Goal: Task Accomplishment & Management: Use online tool/utility

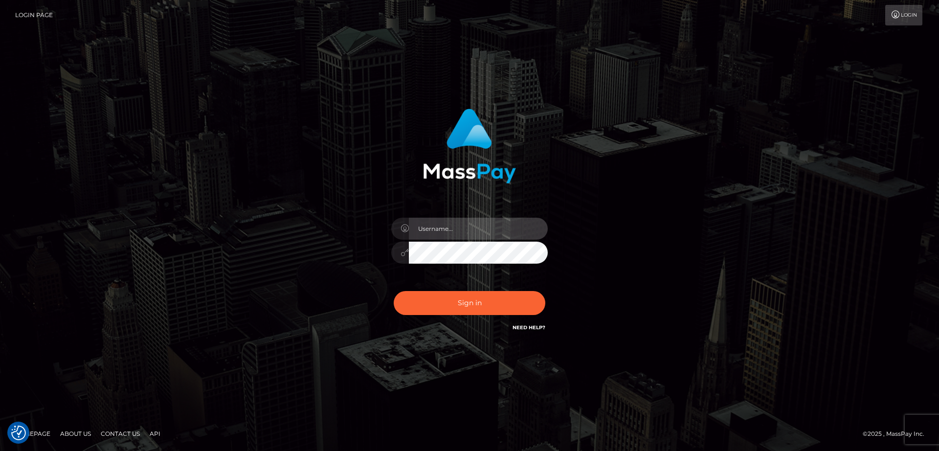
type input "nt.es"
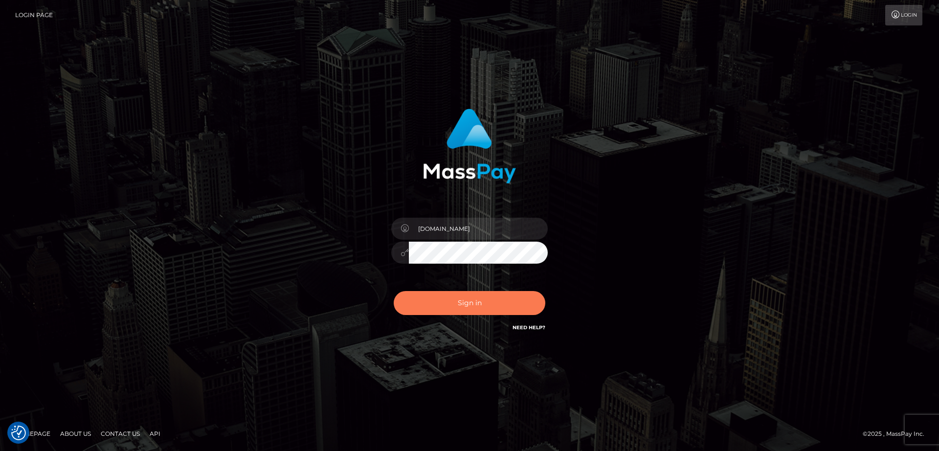
click at [446, 298] on button "Sign in" at bounding box center [470, 303] width 152 height 24
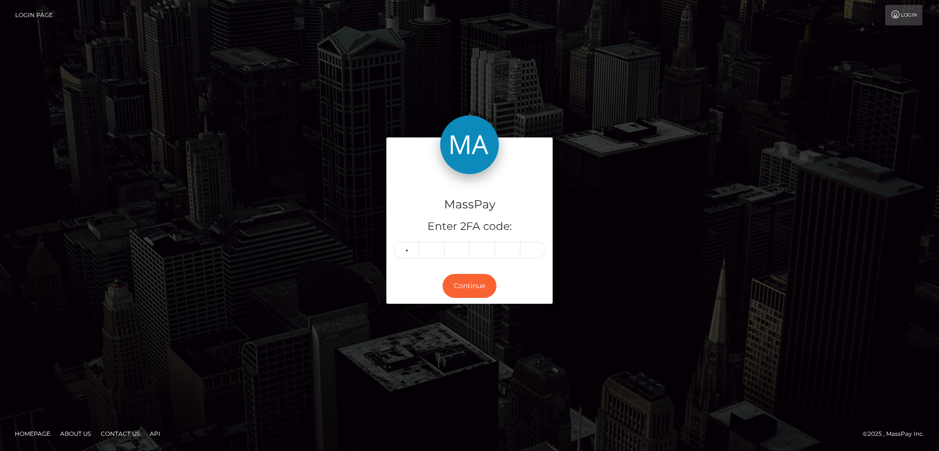
type input "4"
type input "3"
type input "9"
type input "2"
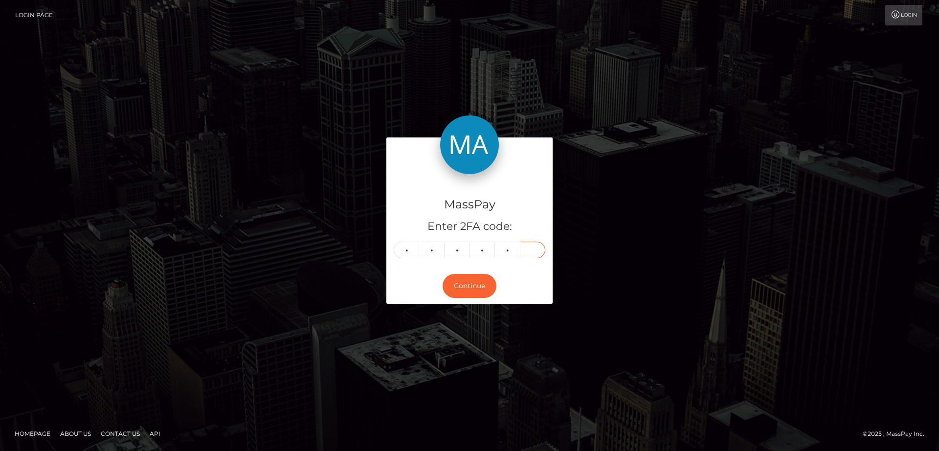
type input "3"
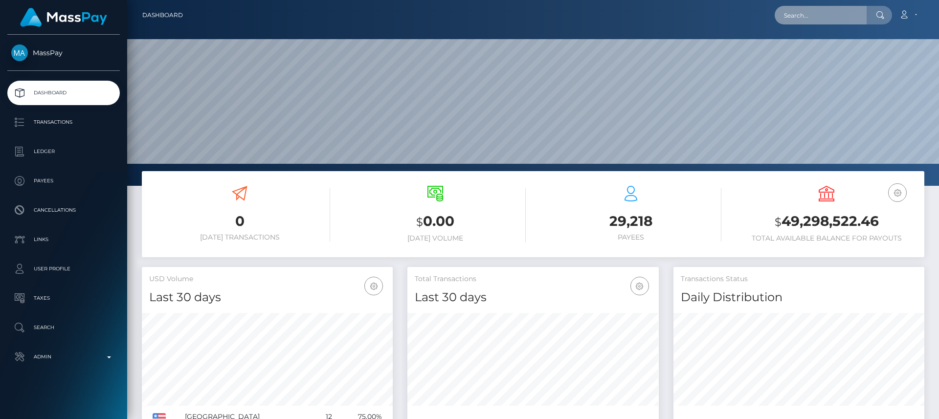
click at [809, 17] on input "text" at bounding box center [820, 15] width 92 height 19
paste input "sacredlotussteps@gmail.com"
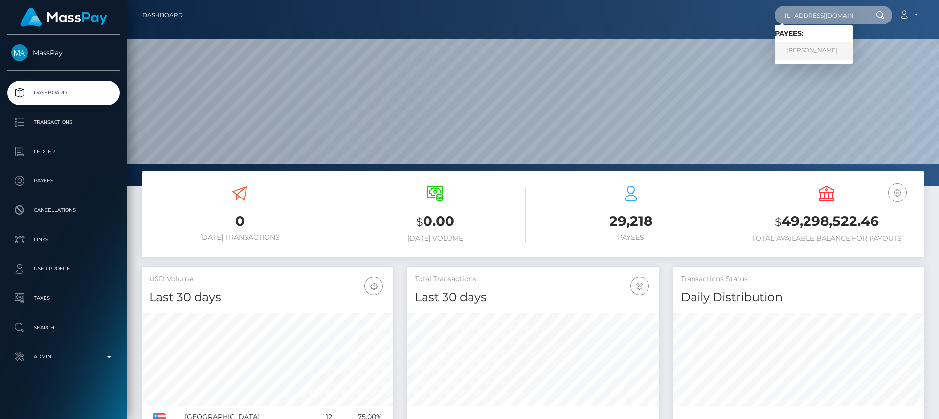
type input "sacredlotussteps@gmail.com"
click at [798, 53] on link "Annik Beaupre" at bounding box center [813, 51] width 78 height 18
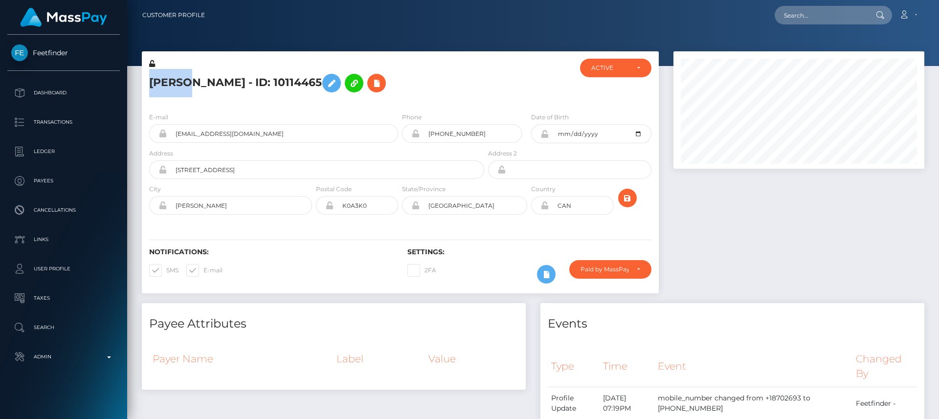
scroll to position [117, 251]
click at [291, 328] on h4 "Payee Attributes" at bounding box center [333, 323] width 369 height 17
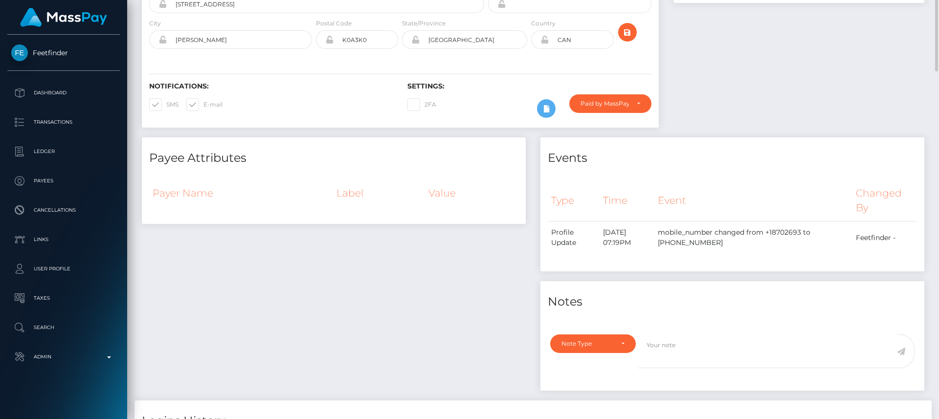
scroll to position [78, 0]
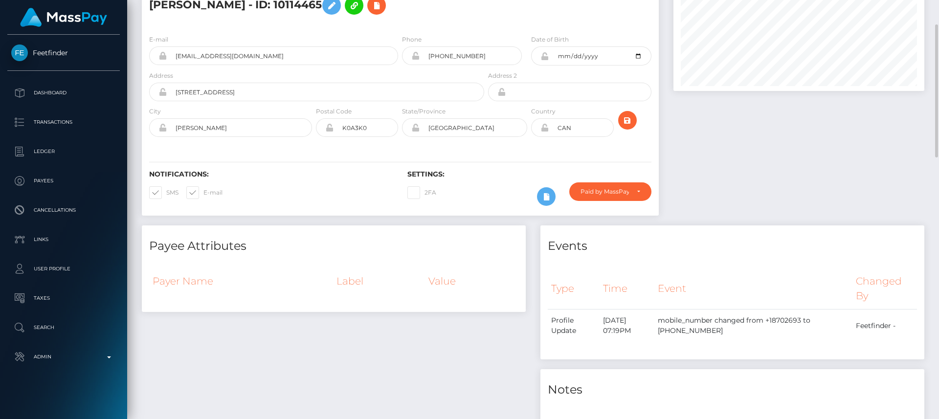
drag, startPoint x: 291, startPoint y: 328, endPoint x: 295, endPoint y: 344, distance: 17.0
click at [295, 344] on div "Payee Attributes Payer Name Label Value" at bounding box center [333, 356] width 398 height 263
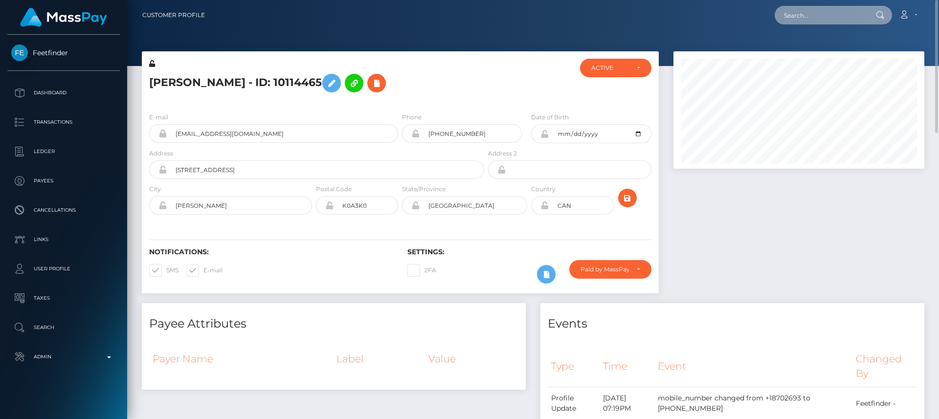
click at [800, 13] on input "text" at bounding box center [820, 15] width 92 height 19
paste input "[EMAIL_ADDRESS][DOMAIN_NAME]"
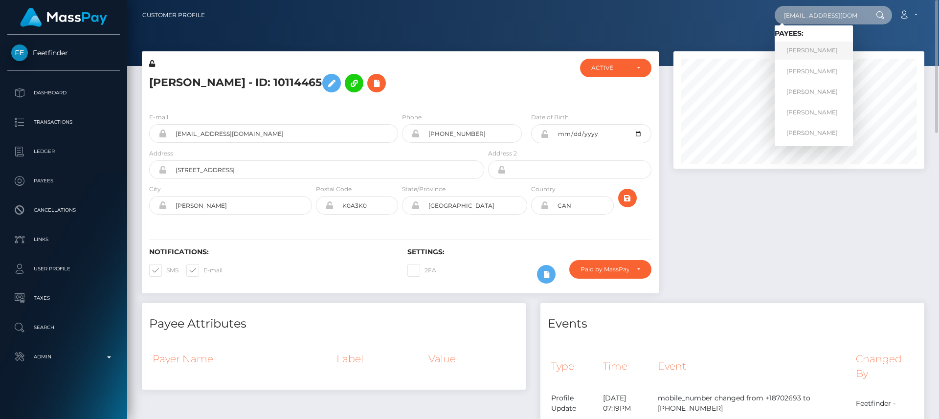
type input "[EMAIL_ADDRESS][DOMAIN_NAME]"
click at [803, 51] on link "[PERSON_NAME]" at bounding box center [813, 51] width 78 height 18
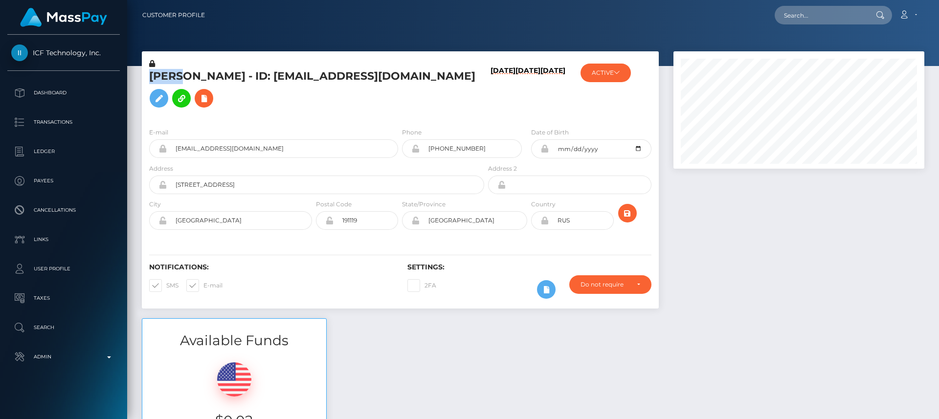
scroll to position [117, 251]
click at [330, 274] on div "Notifications: SMS E-mail Settings: 2FA" at bounding box center [400, 274] width 517 height 69
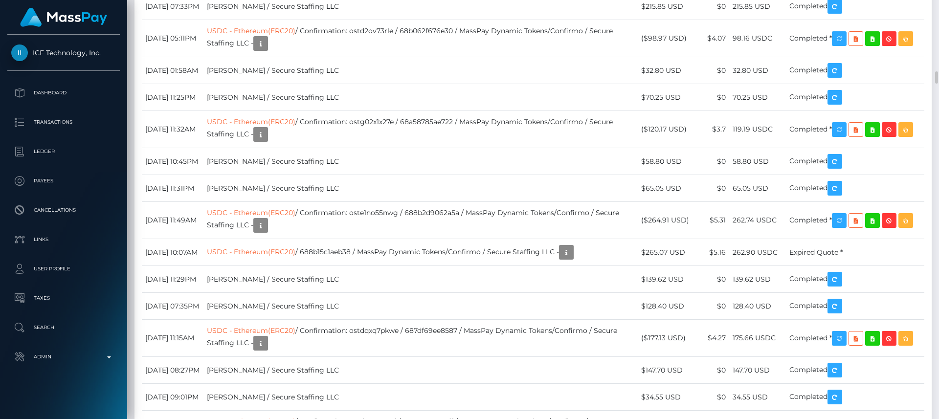
scroll to position [2366, 0]
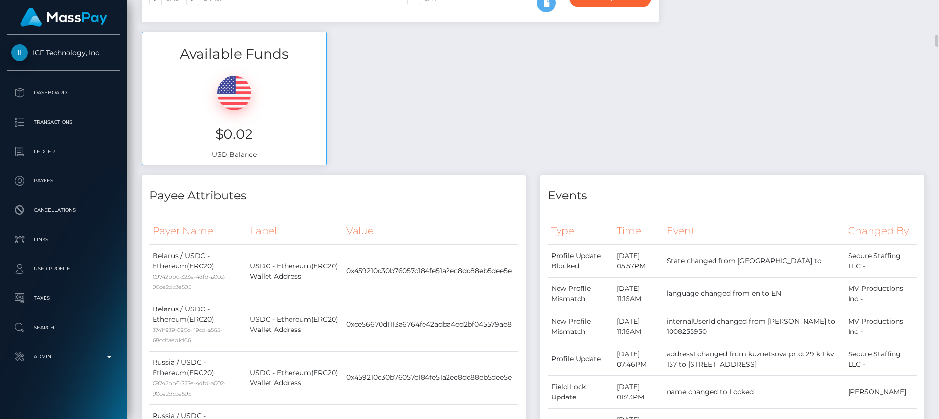
scroll to position [0, 0]
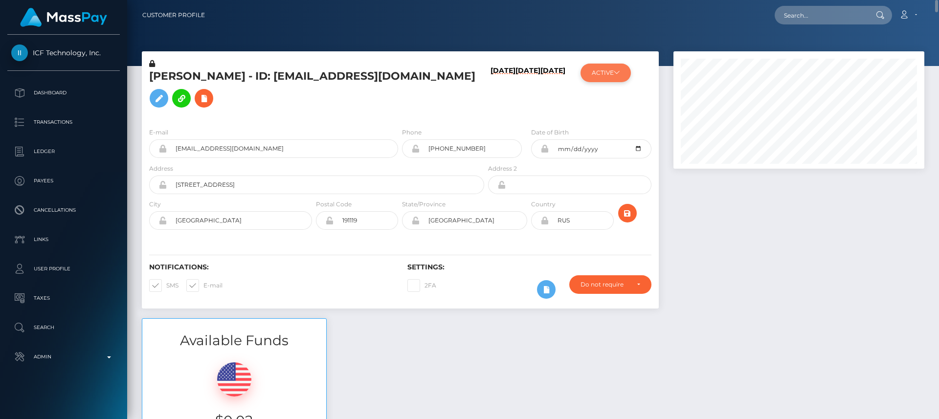
click at [597, 68] on button "ACTIVE" at bounding box center [605, 73] width 50 height 19
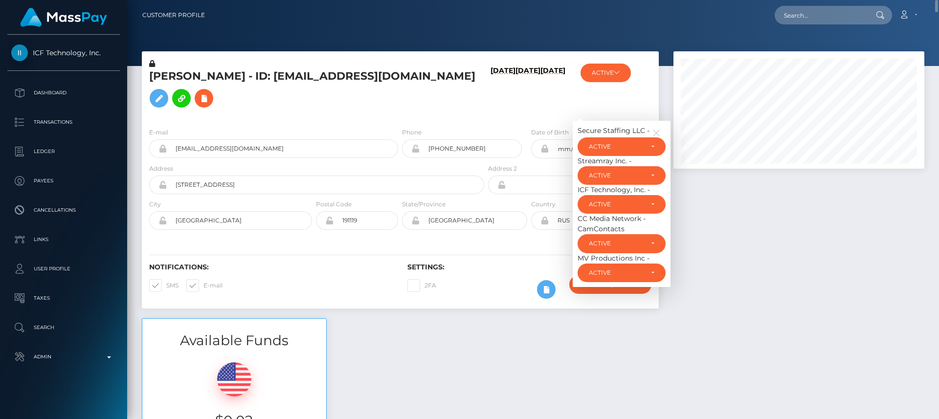
click at [515, 116] on h6 "12/12/24" at bounding box center [527, 90] width 25 height 49
click at [457, 112] on h5 "Ivan Vladislavovich Mishin - ID: ivanmission@ya.ru" at bounding box center [314, 91] width 330 height 44
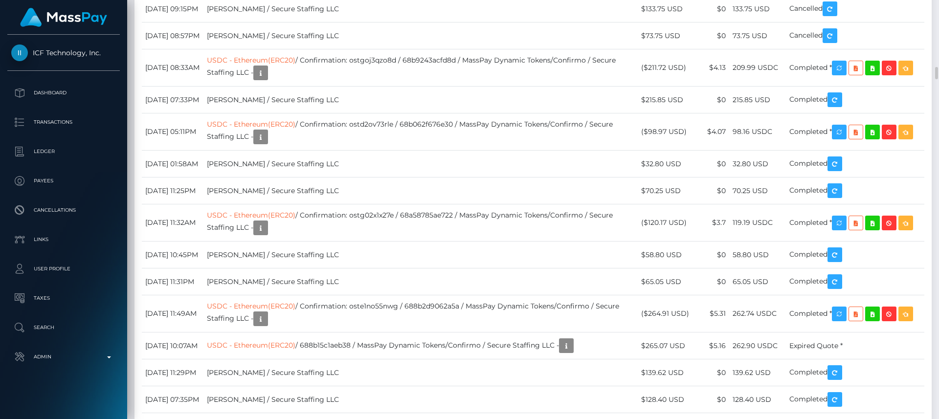
scroll to position [2270, 0]
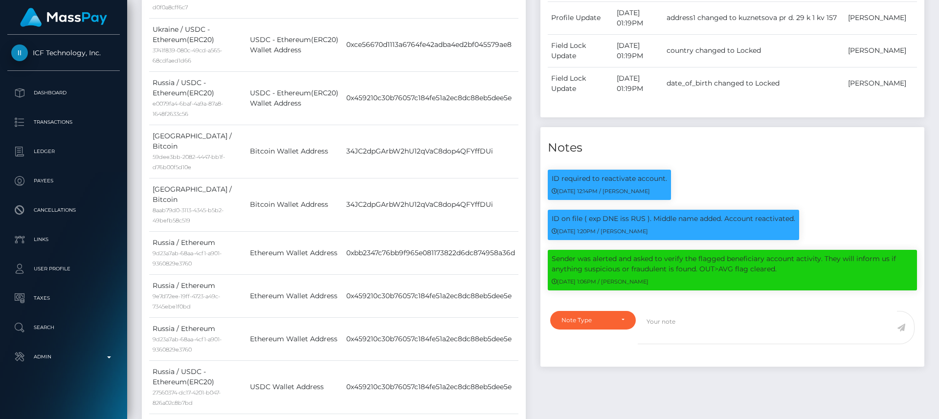
scroll to position [0, 0]
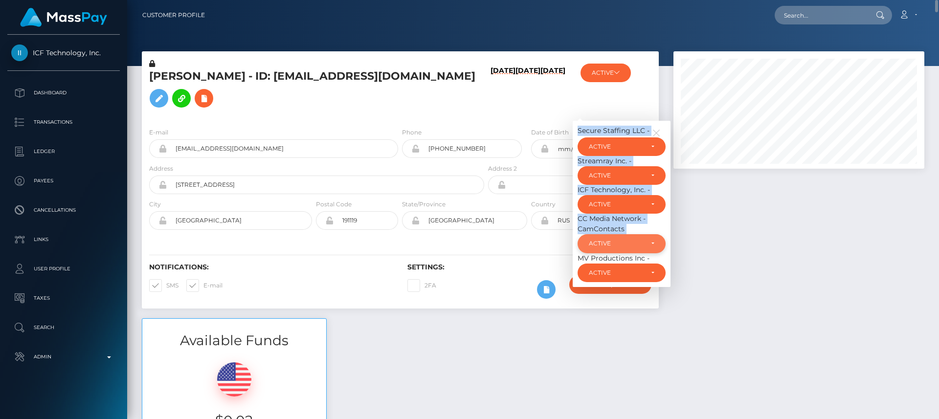
drag, startPoint x: 577, startPoint y: 139, endPoint x: 632, endPoint y: 258, distance: 130.2
click at [632, 258] on div "Secure Staffing LLC - ACTIVE DEACTIVE CLOSED ACTIVE Streamray Inc. - ACTIVE DEA…" at bounding box center [622, 204] width 98 height 166
copy div "Secure Staffing LLC - ACTIVE DEACTIVE CLOSED ACTIVE Streamray Inc. - ACTIVE DEA…"
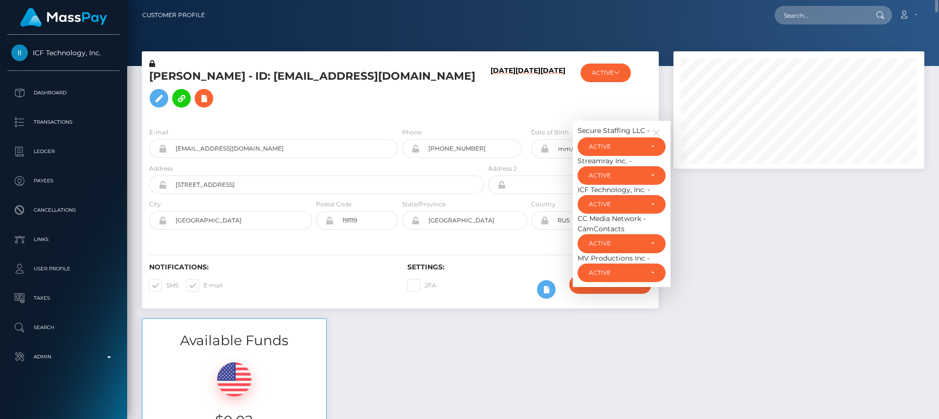
click at [294, 304] on div "Notifications: SMS E-mail" at bounding box center [271, 283] width 258 height 41
click at [816, 18] on input "text" at bounding box center [820, 15] width 92 height 19
paste input "pjfearon@hotmail.com"
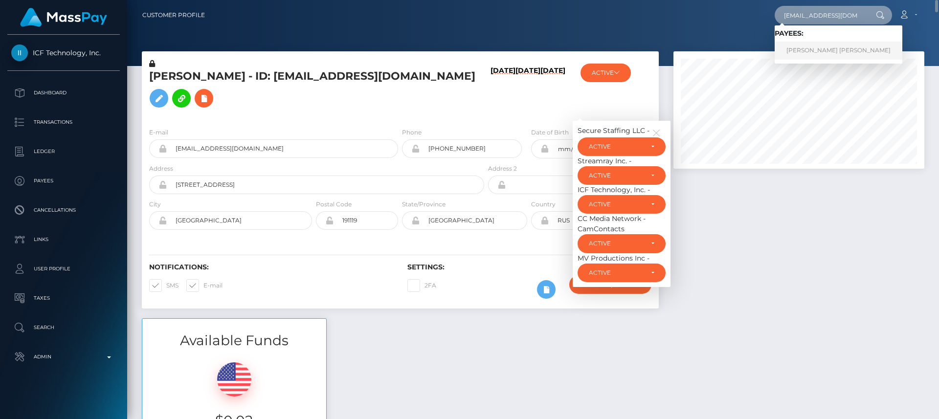
type input "pjfearon@hotmail.com"
click at [823, 54] on link "PETER JOSEPH FEARON" at bounding box center [838, 51] width 128 height 18
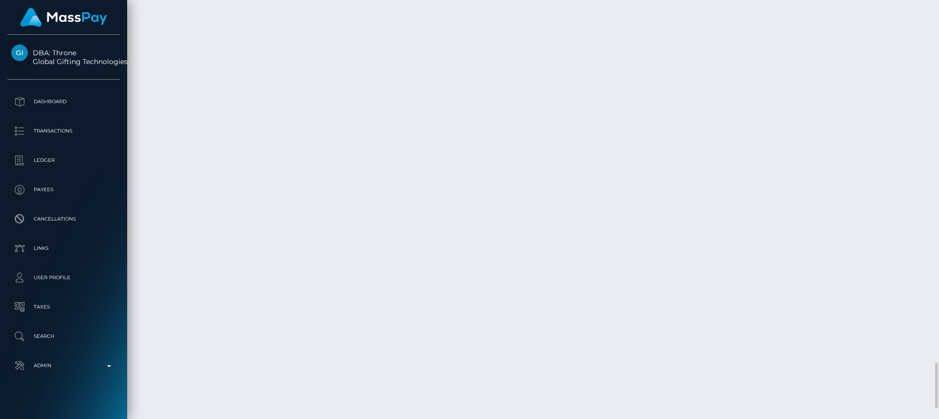
scroll to position [3066, 0]
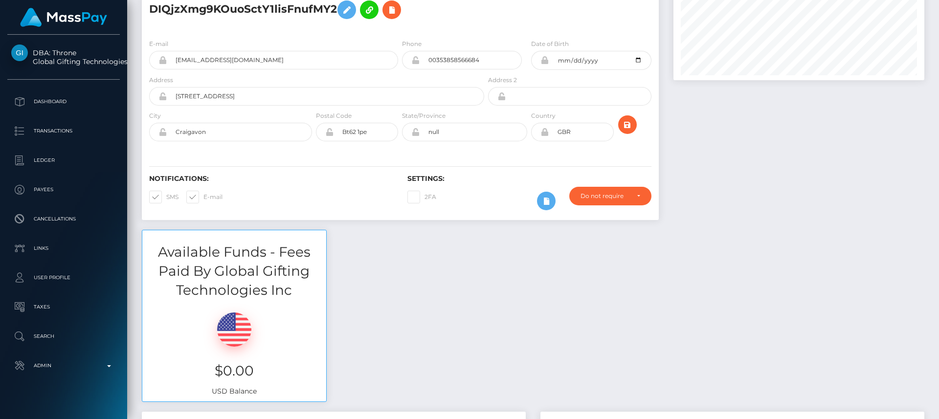
scroll to position [0, 0]
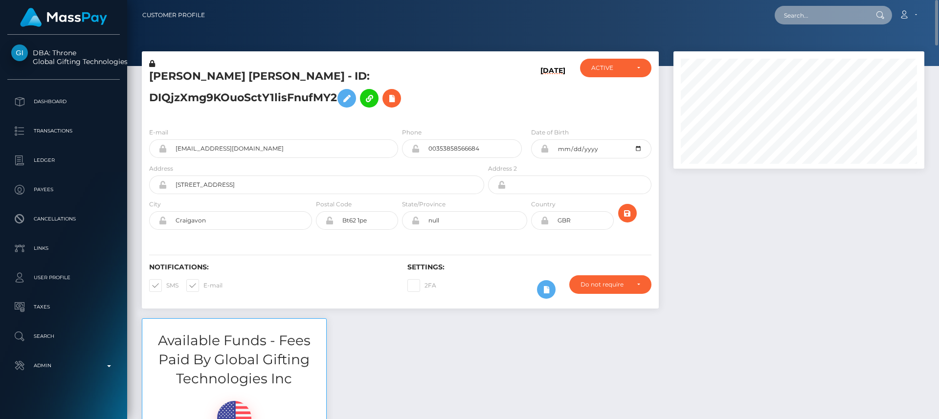
click at [821, 17] on input "text" at bounding box center [820, 15] width 92 height 19
paste input "titsmcgee12346@gmail.com"
type input "titsmcgee12346@gmail.com"
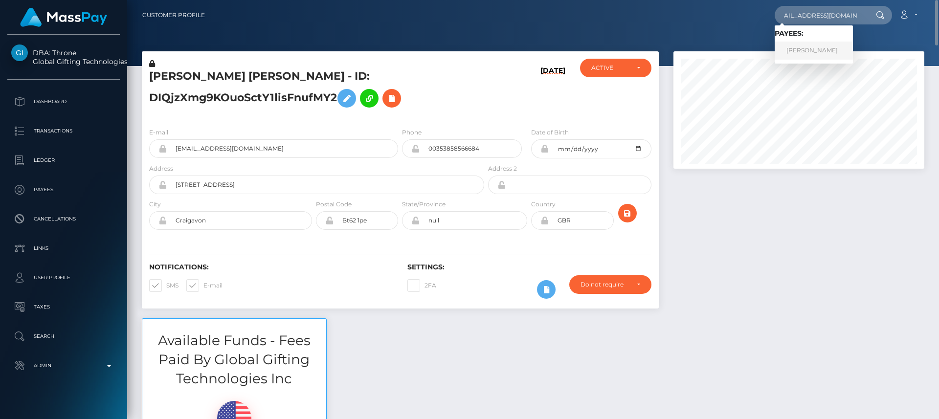
scroll to position [0, 0]
click at [818, 50] on link "Donnie Hill" at bounding box center [813, 51] width 78 height 18
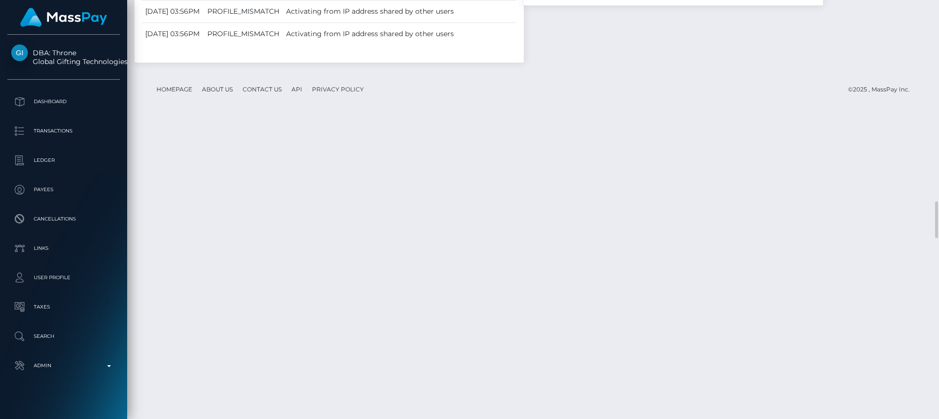
scroll to position [2299, 0]
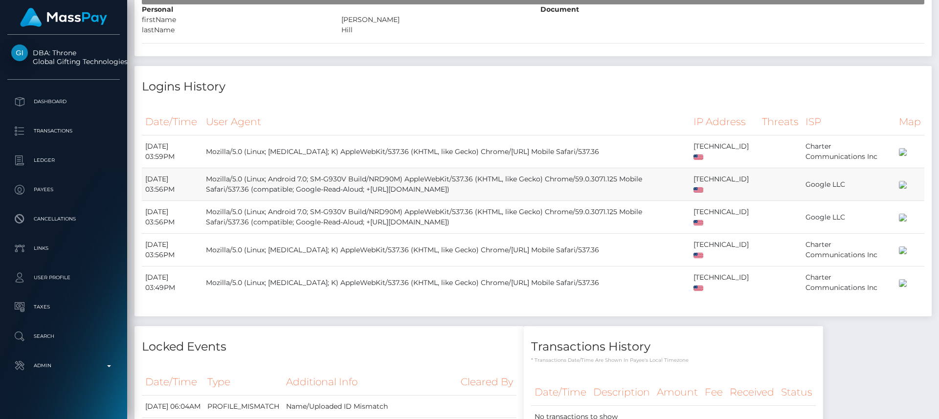
scroll to position [0, 0]
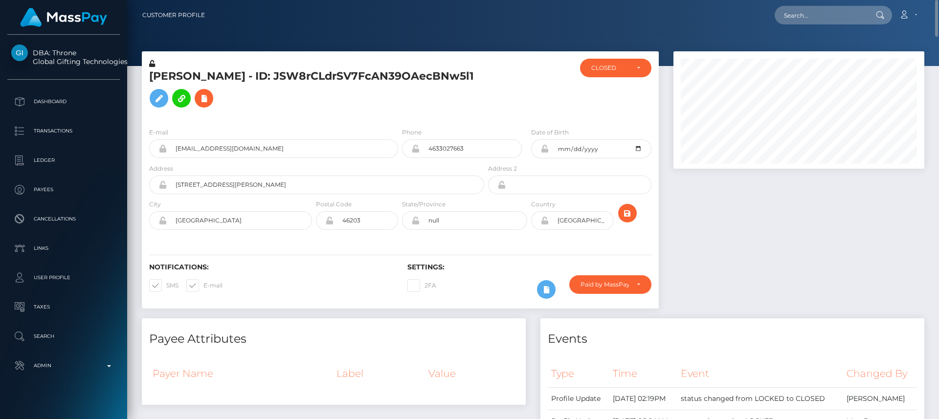
click at [164, 84] on h5 "Donnie Hill - ID: JSW8rCLdrSV7FcAN39OAecBNw5l1" at bounding box center [314, 91] width 330 height 44
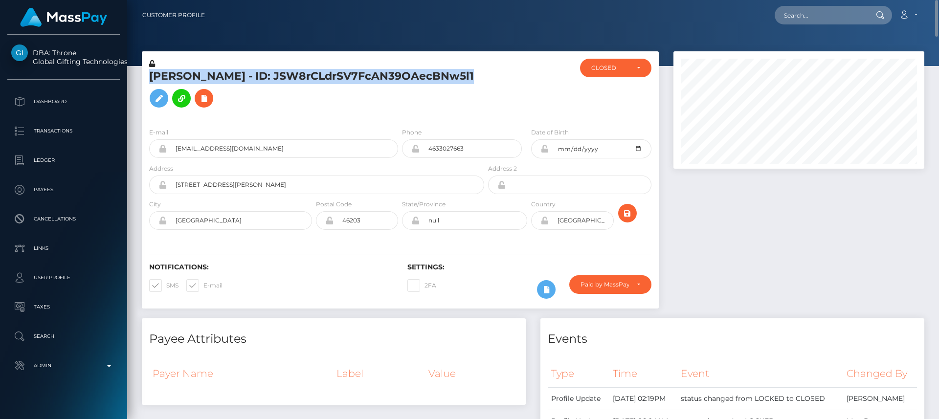
click at [164, 84] on h5 "Donnie Hill - ID: JSW8rCLdrSV7FcAN39OAecBNw5l1" at bounding box center [314, 91] width 330 height 44
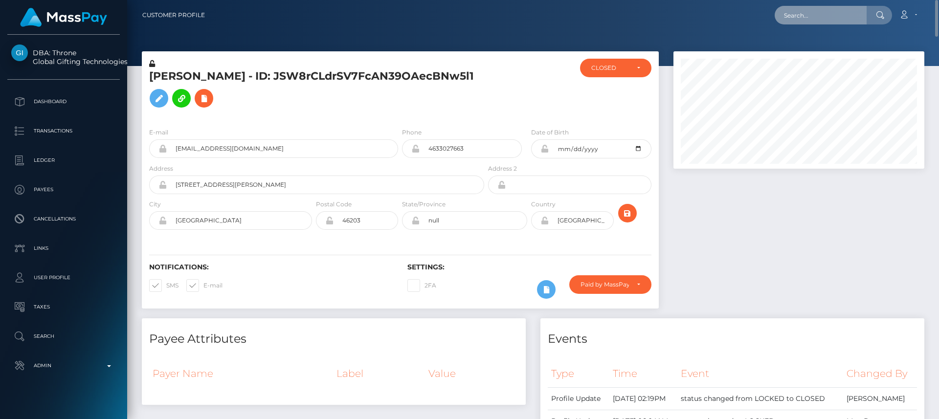
click at [807, 17] on input "text" at bounding box center [820, 15] width 92 height 19
paste input "[EMAIL_ADDRESS][DOMAIN_NAME]"
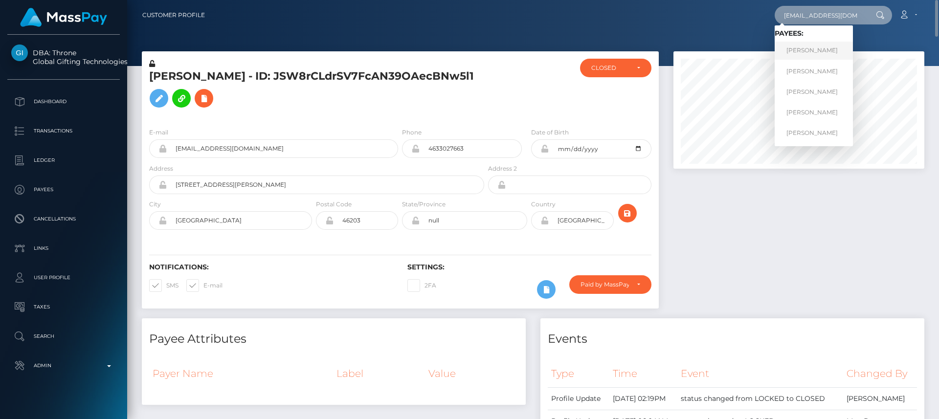
type input "[EMAIL_ADDRESS][DOMAIN_NAME]"
click at [808, 47] on link "Ivan Vladislavovich Mishin" at bounding box center [813, 51] width 78 height 18
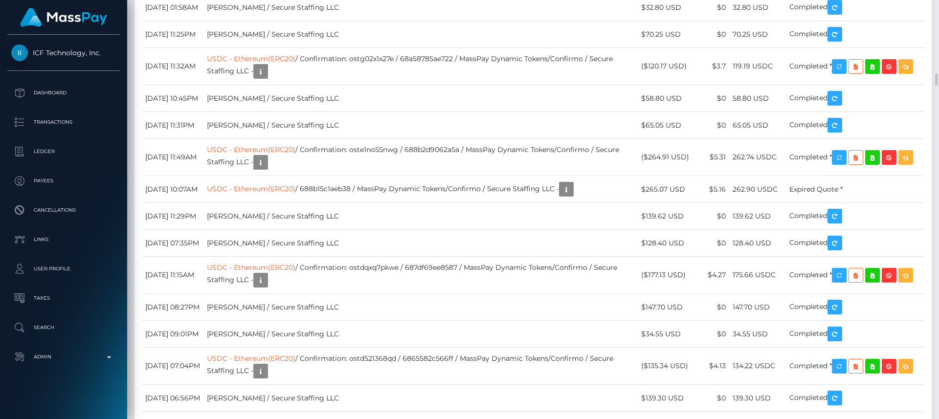
scroll to position [2427, 0]
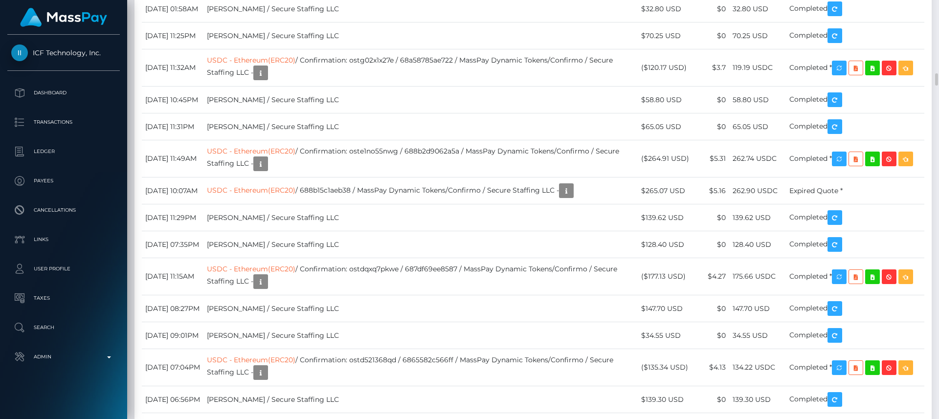
drag, startPoint x: 354, startPoint y: 185, endPoint x: 288, endPoint y: 177, distance: 67.0
copy td "Secure Staffing LLC"
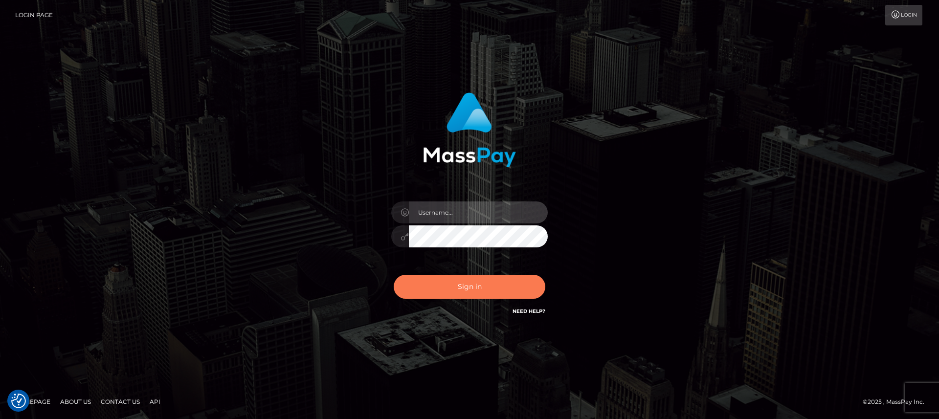
type input "[DOMAIN_NAME]"
click at [423, 289] on button "Sign in" at bounding box center [470, 287] width 152 height 24
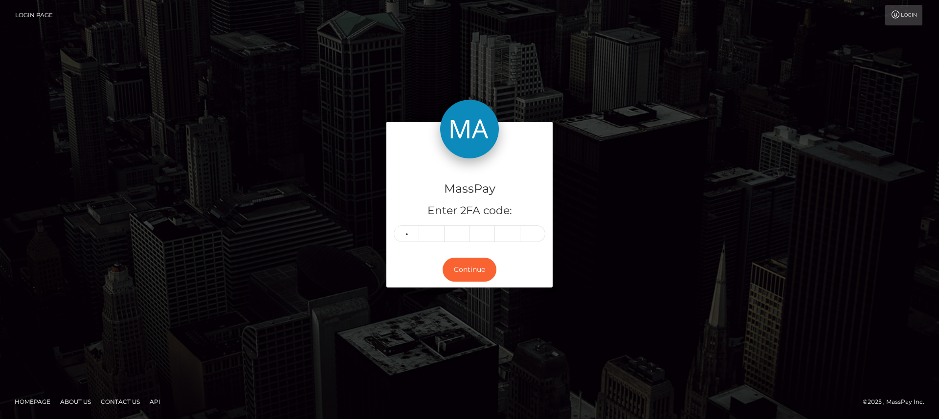
type input "6"
type input "3"
type input "1"
type input "7"
type input "5"
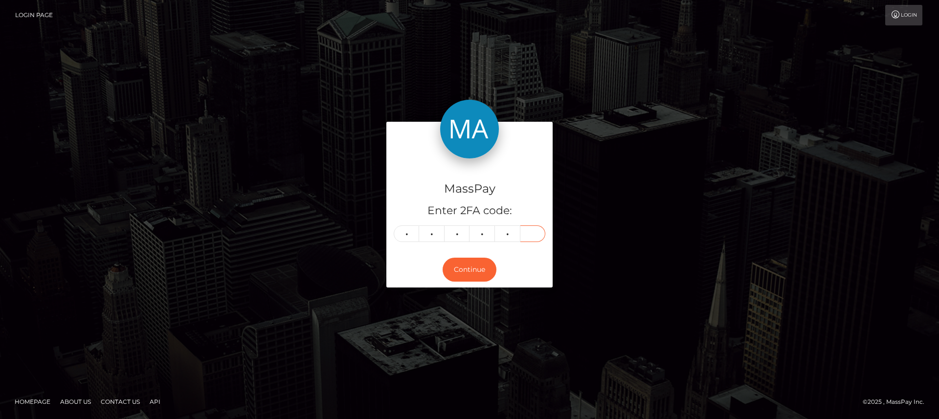
type input "0"
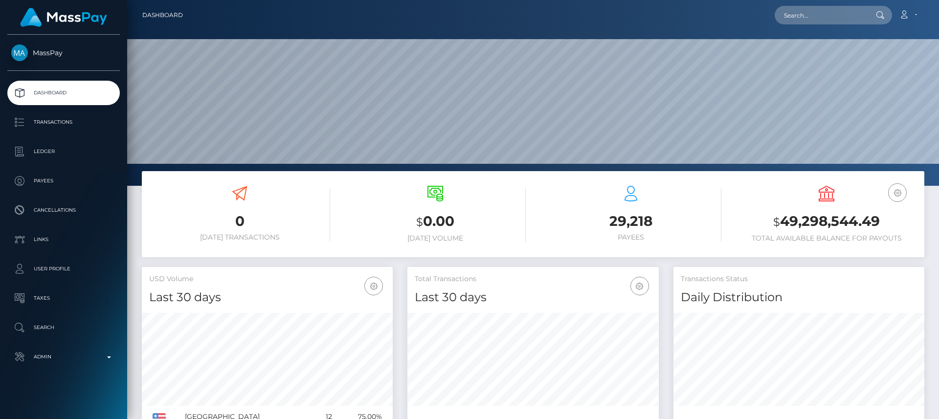
scroll to position [174, 251]
click at [844, 14] on input "text" at bounding box center [820, 15] width 92 height 19
paste input "[EMAIL_ADDRESS][DOMAIN_NAME]"
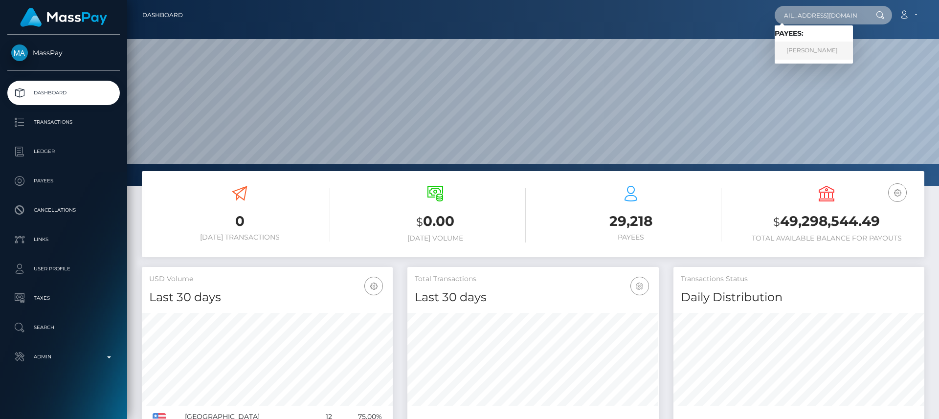
type input "[EMAIL_ADDRESS][DOMAIN_NAME]"
click at [824, 44] on link "Donnie Hill" at bounding box center [813, 51] width 78 height 18
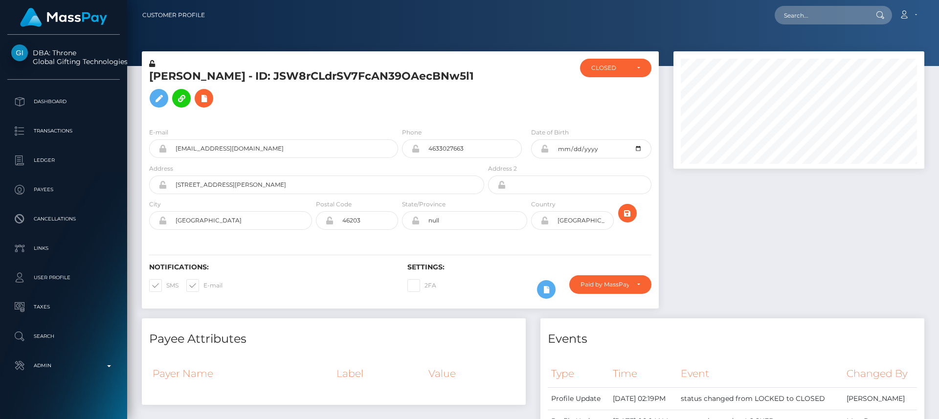
scroll to position [117, 251]
drag, startPoint x: 0, startPoint y: 0, endPoint x: 189, endPoint y: 116, distance: 221.5
click at [195, 108] on button at bounding box center [204, 98] width 19 height 19
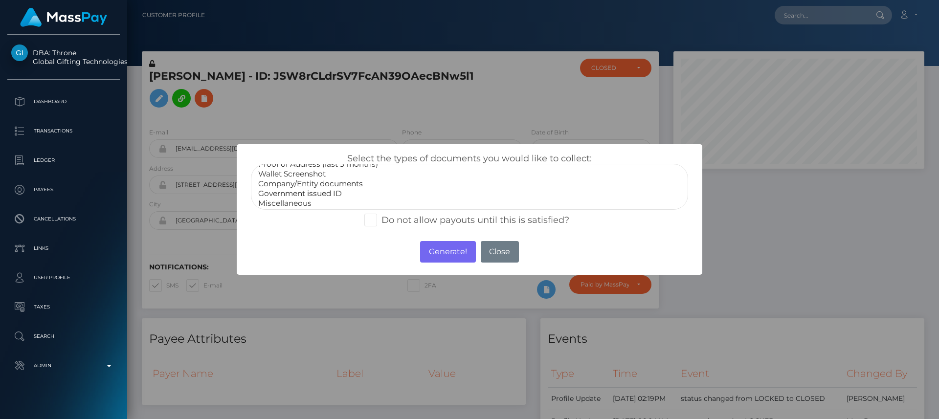
scroll to position [29, 0]
select select "Government issued ID"
click at [326, 194] on option "Government issued ID" at bounding box center [469, 192] width 424 height 10
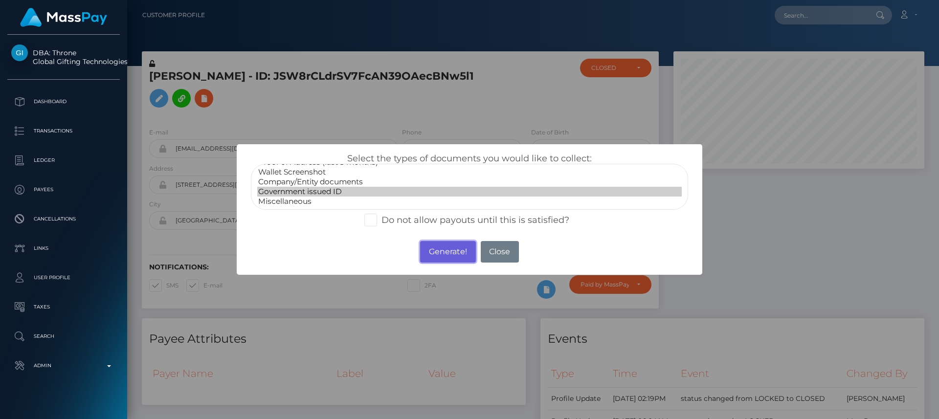
click at [446, 252] on button "Generate!" at bounding box center [447, 252] width 55 height 22
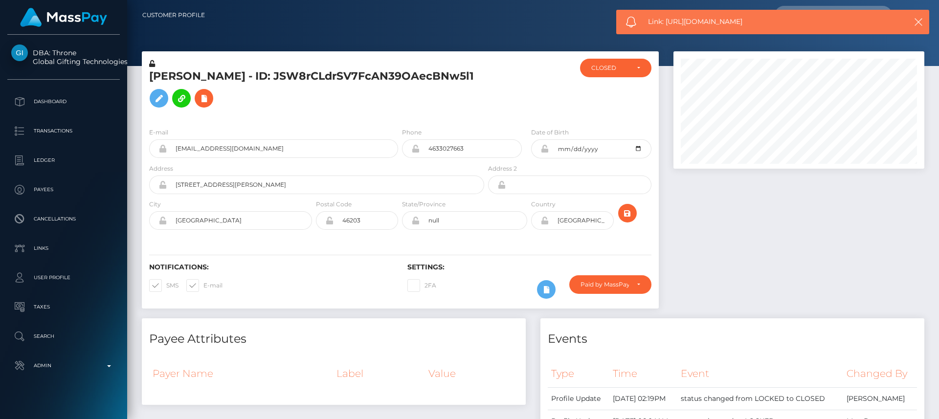
click at [713, 15] on div "Link: https://l.maspay.io/LlYmZ" at bounding box center [772, 22] width 313 height 24
click at [714, 20] on span "Link: https://l.maspay.io/LlYmZ" at bounding box center [769, 22] width 242 height 10
copy span "Link: https://l.maspay.io/LlYmZ"
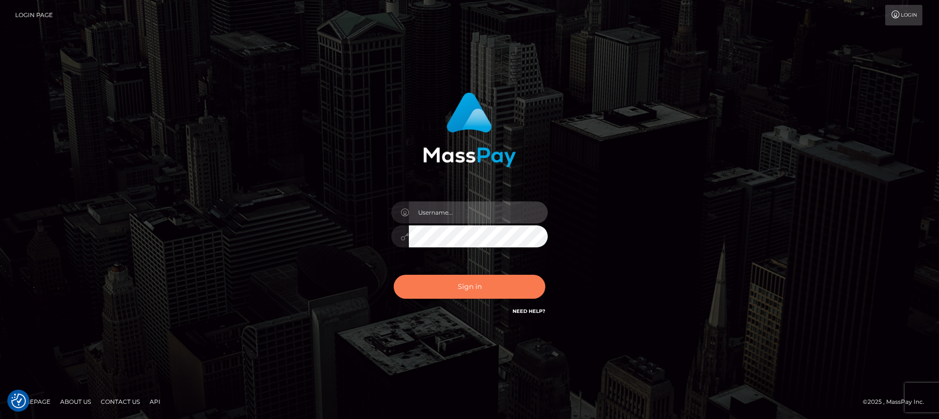
type input "nt.es"
click at [457, 292] on button "Sign in" at bounding box center [470, 287] width 152 height 24
type input "nt.es"
click at [457, 292] on button "Sign in" at bounding box center [470, 287] width 152 height 24
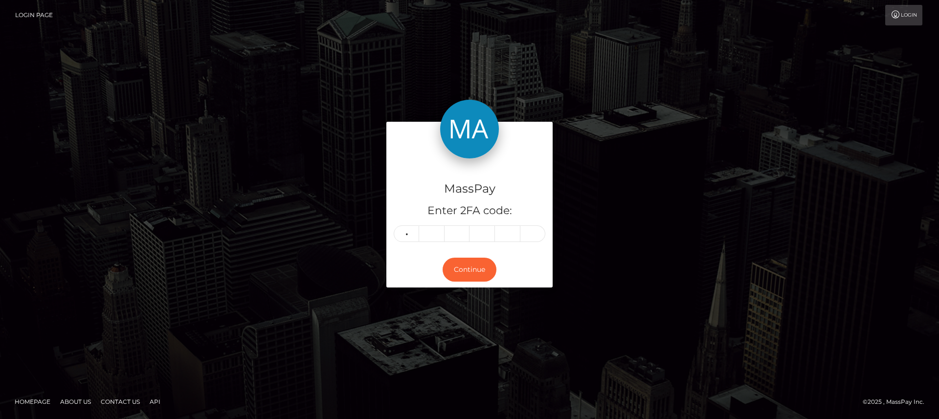
type input "8"
type input "9"
type input "6"
type input "5"
type input "7"
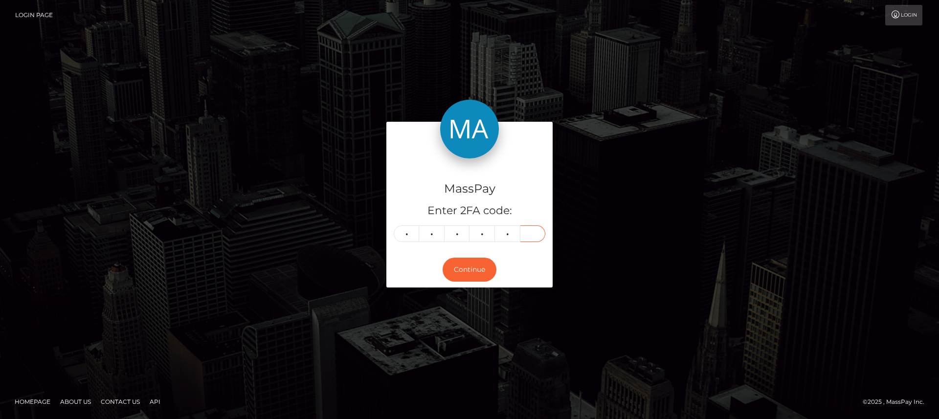
type input "6"
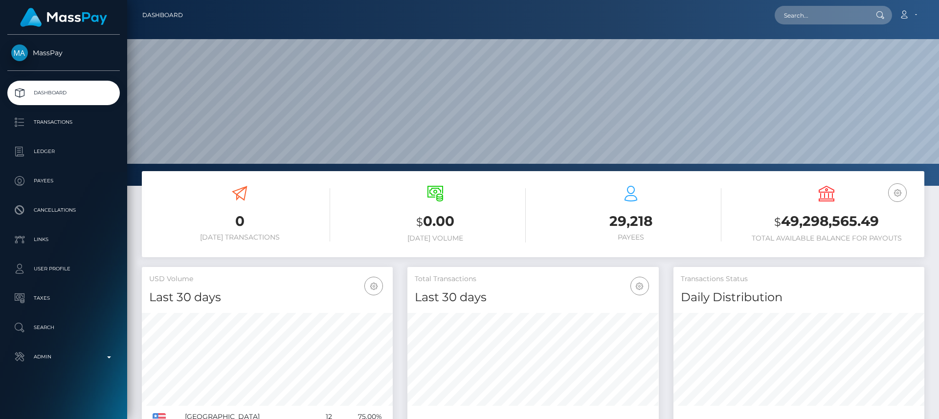
scroll to position [174, 251]
click at [859, 23] on input "text" at bounding box center [820, 15] width 92 height 19
paste input "brucerambolee@gmail.com"
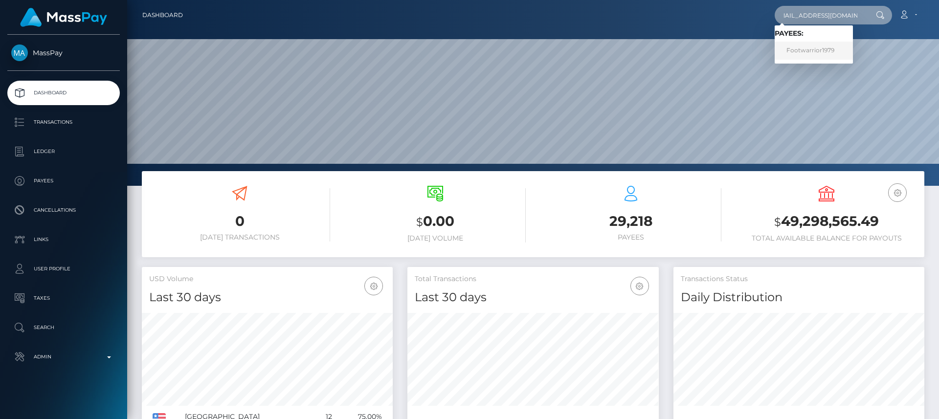
type input "brucerambolee@gmail.com"
click at [812, 48] on link "Footwarrior1979" at bounding box center [813, 51] width 78 height 18
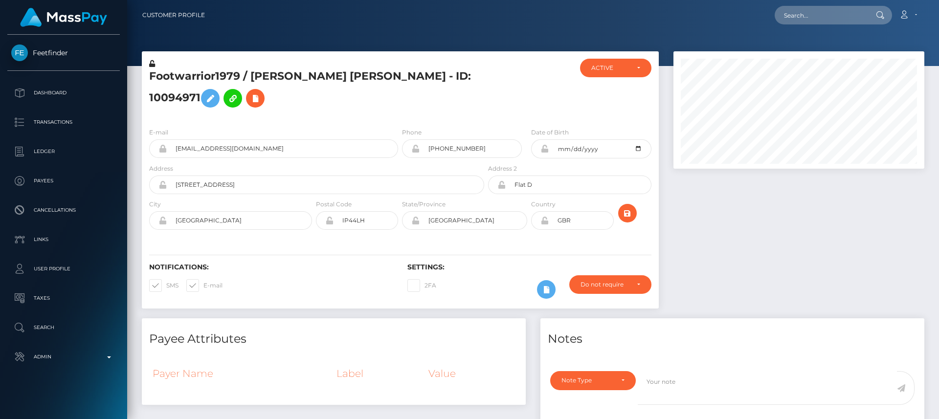
scroll to position [117, 251]
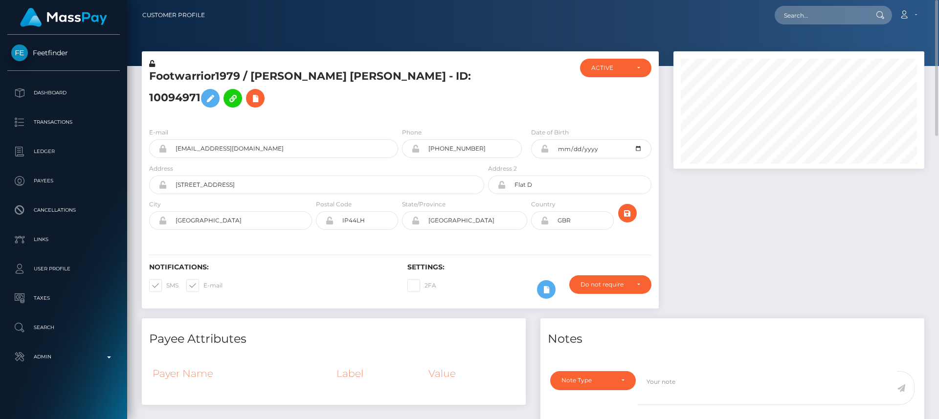
click at [263, 82] on h5 "Footwarrior1979 / Adam Richard Hough - ID: 10094971" at bounding box center [314, 91] width 330 height 44
copy h5 "Adam"
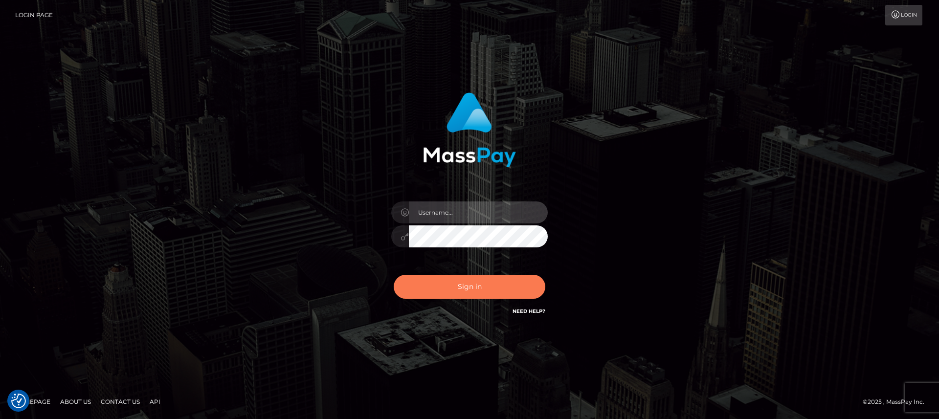
type input "[DOMAIN_NAME]"
click at [450, 285] on button "Sign in" at bounding box center [470, 287] width 152 height 24
type input "[DOMAIN_NAME]"
click at [450, 285] on button "Sign in" at bounding box center [470, 287] width 152 height 24
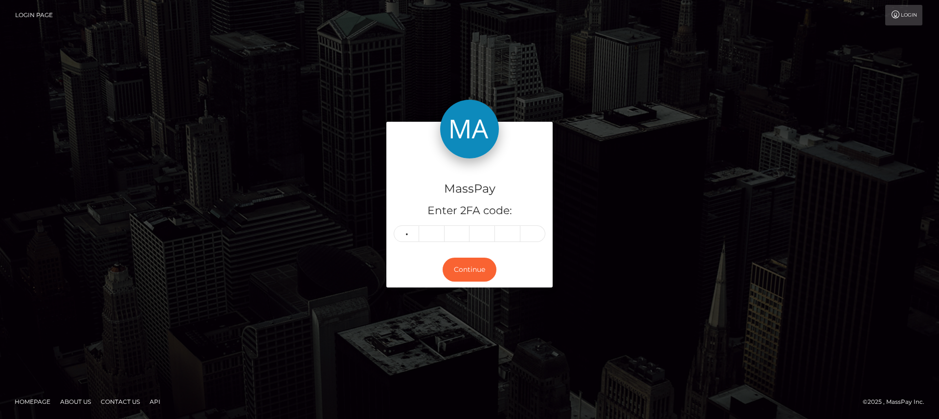
type input "5"
type input "2"
type input "7"
type input "5"
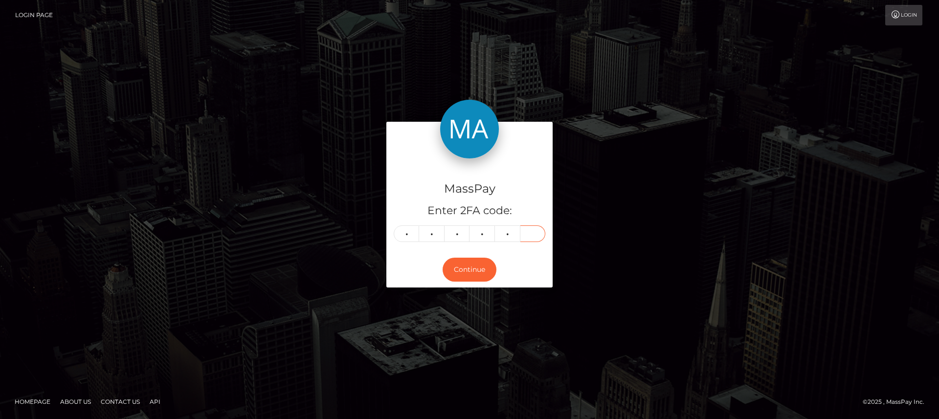
type input "6"
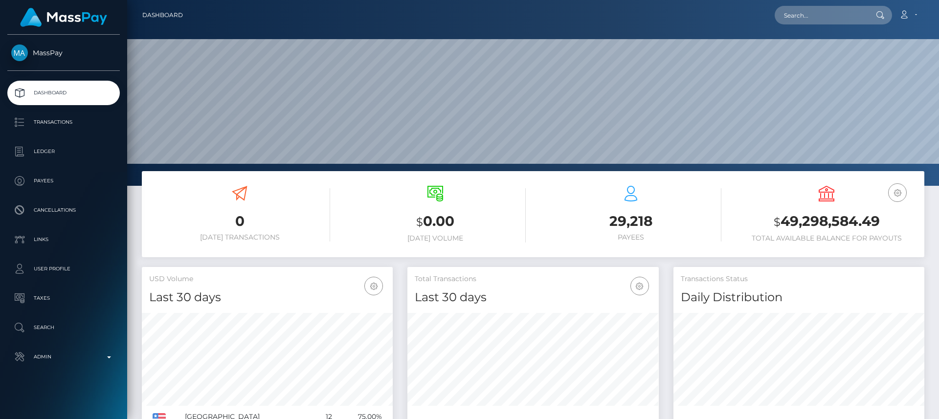
scroll to position [174, 251]
click at [838, 18] on input "text" at bounding box center [820, 15] width 92 height 19
paste input "[EMAIL_ADDRESS][DOMAIN_NAME]"
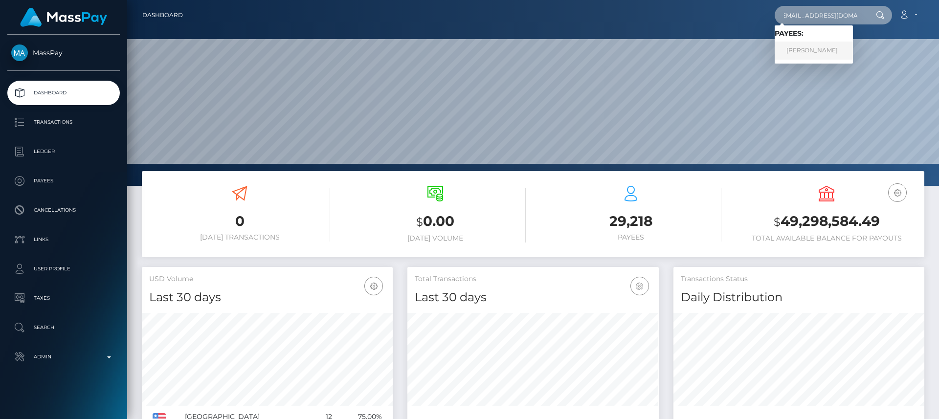
type input "[EMAIL_ADDRESS][DOMAIN_NAME]"
click at [806, 47] on link "Nainoa Villierme" at bounding box center [813, 51] width 78 height 18
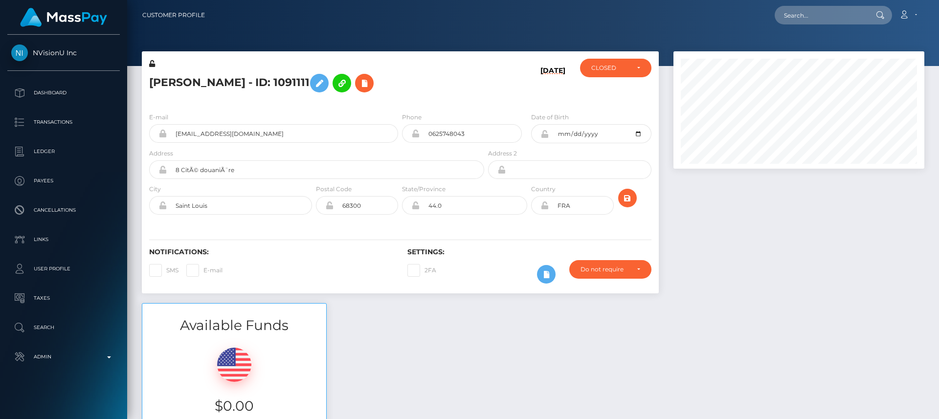
scroll to position [117, 251]
drag, startPoint x: 305, startPoint y: 84, endPoint x: 252, endPoint y: 85, distance: 52.3
click at [252, 85] on h5 "[PERSON_NAME] - ID: 1091111" at bounding box center [314, 83] width 330 height 28
copy h5 "ID: 1091111"
